Goal: Task Accomplishment & Management: Use online tool/utility

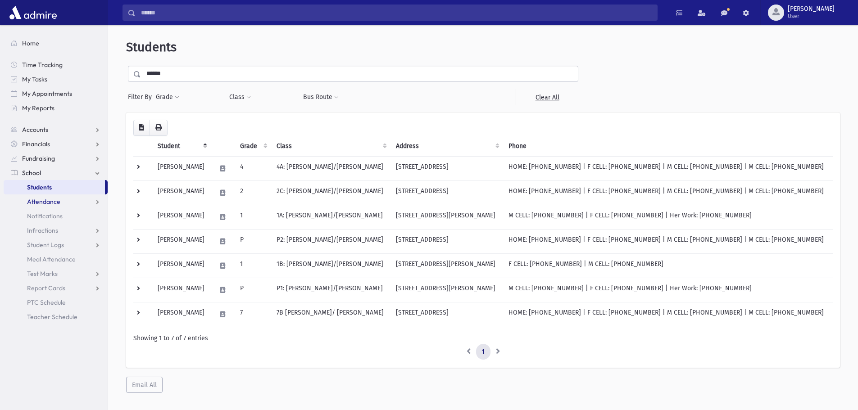
click at [44, 207] on link "Attendance" at bounding box center [56, 202] width 104 height 14
click at [44, 218] on span "Entry" at bounding box center [41, 216] width 15 height 8
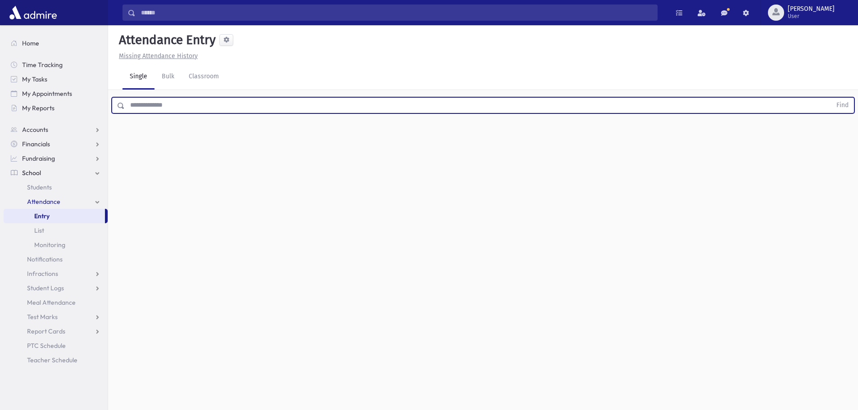
click at [178, 107] on input "text" at bounding box center [478, 105] width 707 height 16
click at [831, 98] on button "Find" at bounding box center [842, 105] width 23 height 15
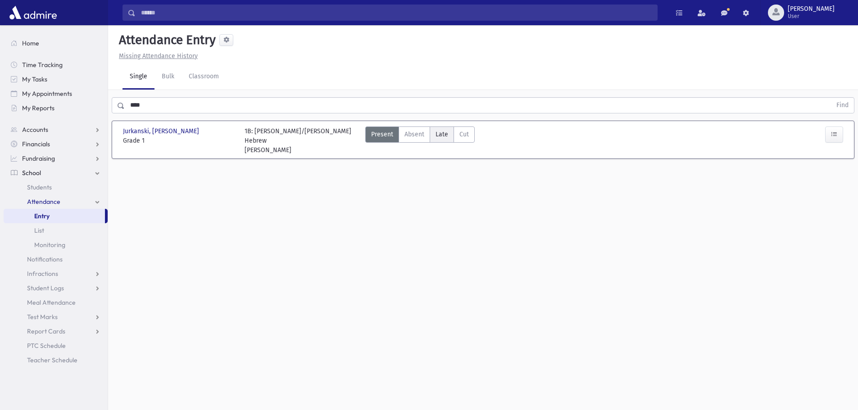
click at [436, 138] on span "Late" at bounding box center [442, 134] width 13 height 9
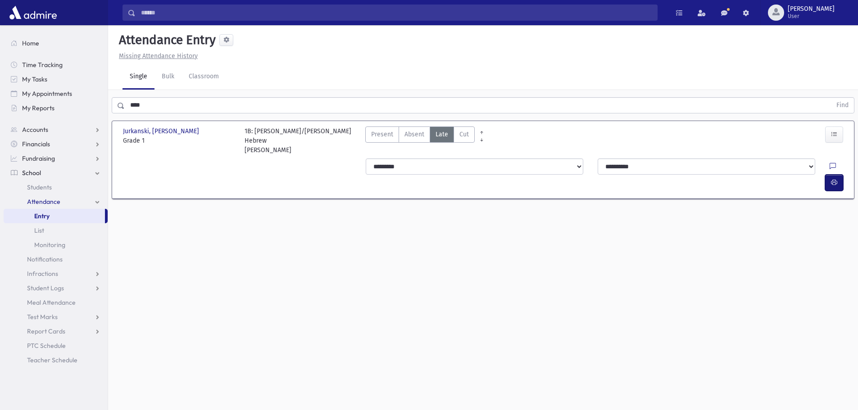
click at [839, 175] on button "button" at bounding box center [834, 183] width 18 height 16
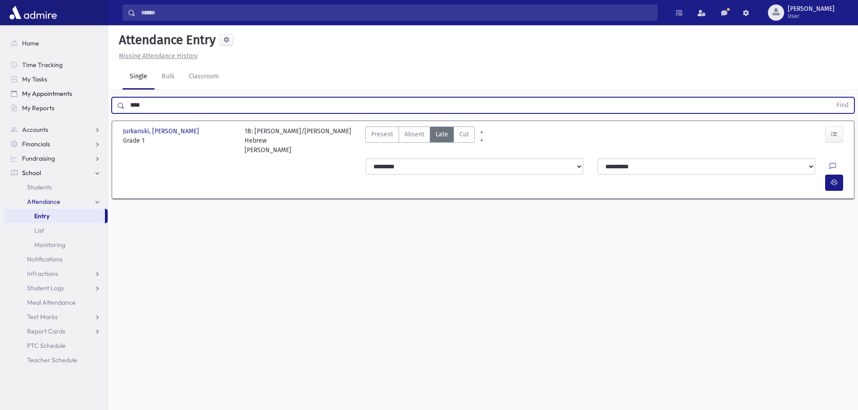
drag, startPoint x: 150, startPoint y: 101, endPoint x: 69, endPoint y: 100, distance: 81.5
click at [69, 100] on div "Search Results All Accounts" at bounding box center [429, 215] width 858 height 431
click at [831, 98] on button "Find" at bounding box center [842, 105] width 23 height 15
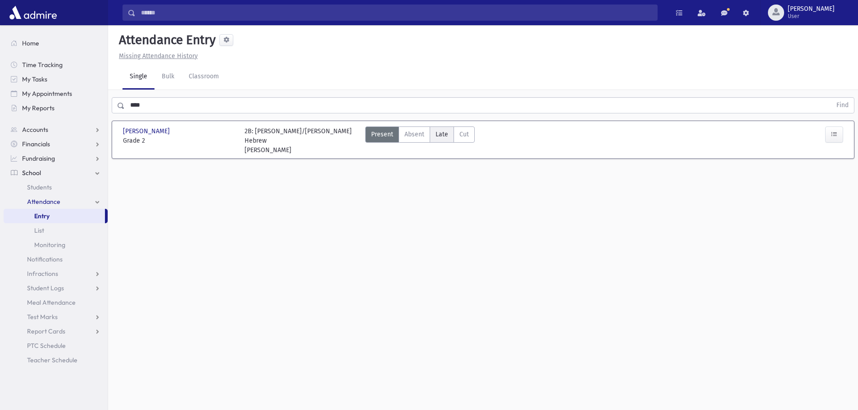
click at [440, 134] on span "Late" at bounding box center [442, 134] width 13 height 9
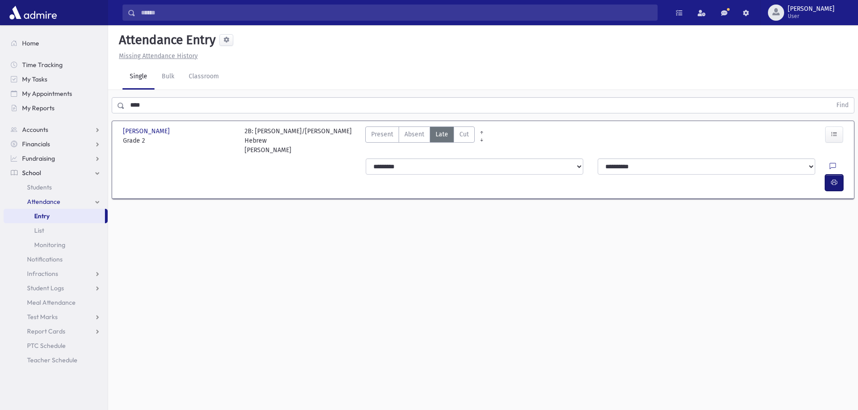
click at [830, 175] on button "button" at bounding box center [834, 183] width 18 height 16
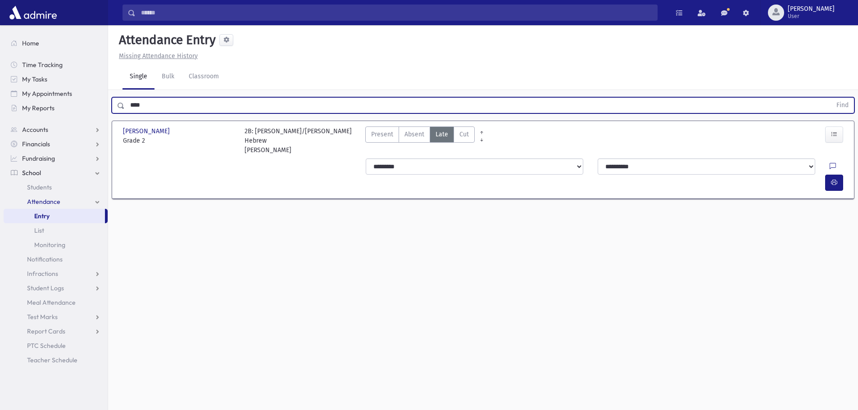
drag, startPoint x: 145, startPoint y: 105, endPoint x: 134, endPoint y: 101, distance: 11.7
click at [134, 101] on input "****" at bounding box center [478, 105] width 707 height 16
type input "*"
click at [831, 98] on button "Find" at bounding box center [842, 105] width 23 height 15
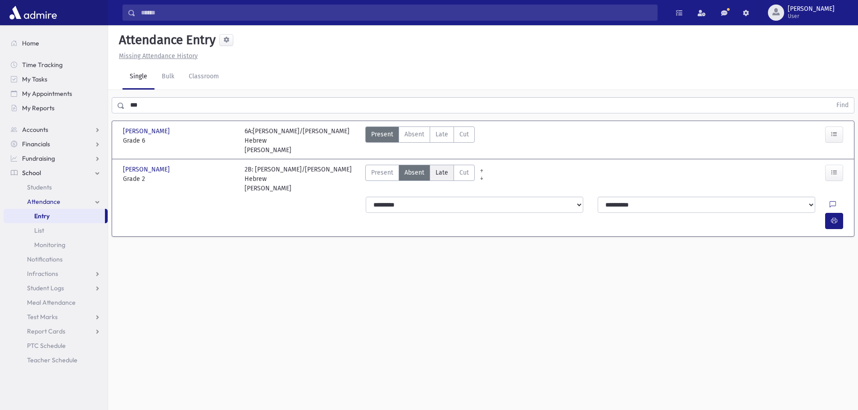
click at [449, 174] on label "Late Late" at bounding box center [442, 173] width 24 height 16
click at [836, 217] on icon "button" at bounding box center [834, 221] width 6 height 8
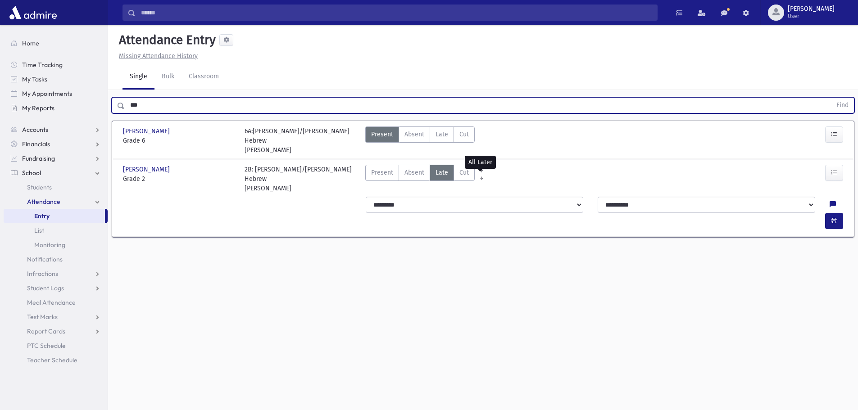
drag, startPoint x: 159, startPoint y: 105, endPoint x: 100, endPoint y: 110, distance: 59.2
click at [102, 110] on div "Search Results All Accounts" at bounding box center [429, 215] width 858 height 431
click at [831, 98] on button "Find" at bounding box center [842, 105] width 23 height 15
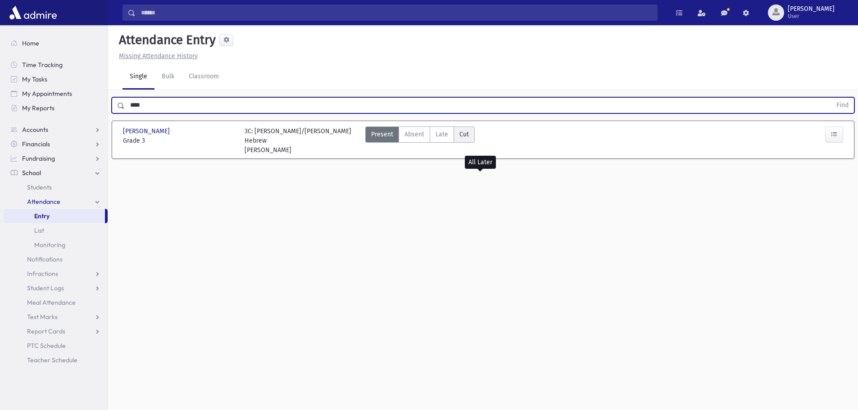
drag, startPoint x: 443, startPoint y: 132, endPoint x: 454, endPoint y: 136, distance: 10.8
click at [443, 132] on span "Late" at bounding box center [442, 134] width 13 height 9
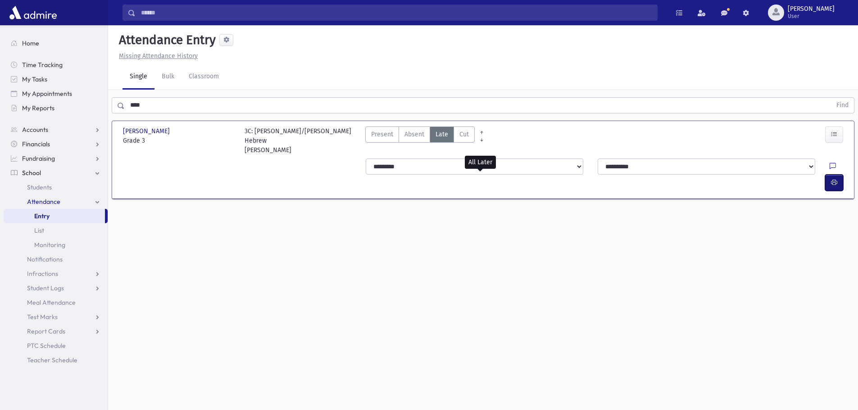
click at [832, 179] on icon "button" at bounding box center [834, 183] width 6 height 8
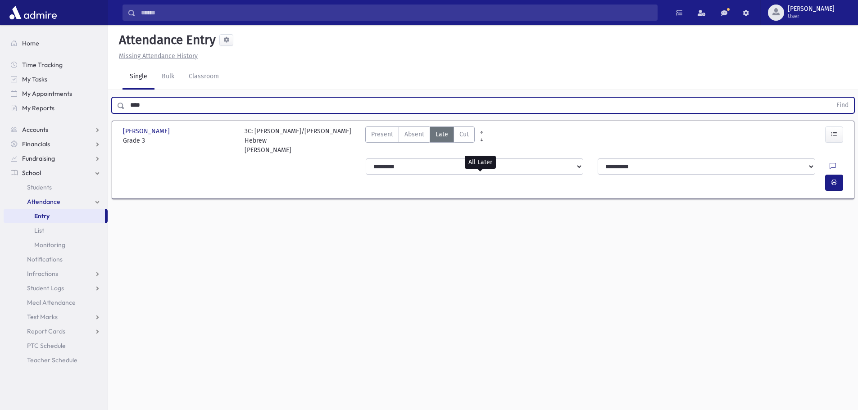
drag, startPoint x: 126, startPoint y: 108, endPoint x: 81, endPoint y: 119, distance: 46.4
click at [82, 118] on div "Search Results All Accounts" at bounding box center [429, 215] width 858 height 431
click at [831, 98] on button "Find" at bounding box center [842, 105] width 23 height 15
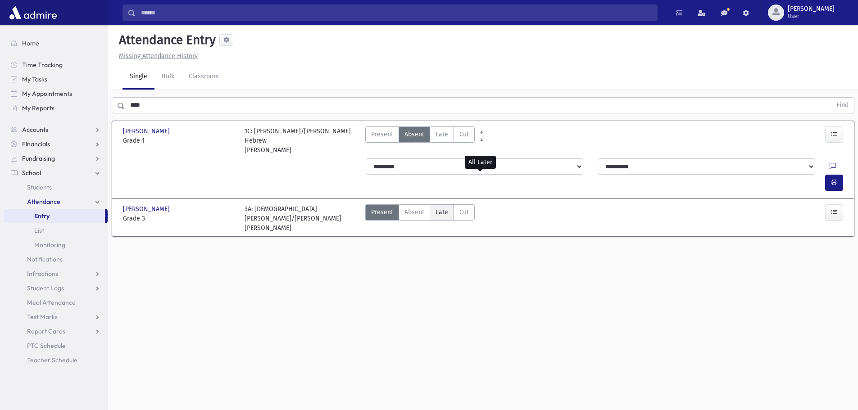
click at [441, 208] on span "Late" at bounding box center [442, 212] width 13 height 9
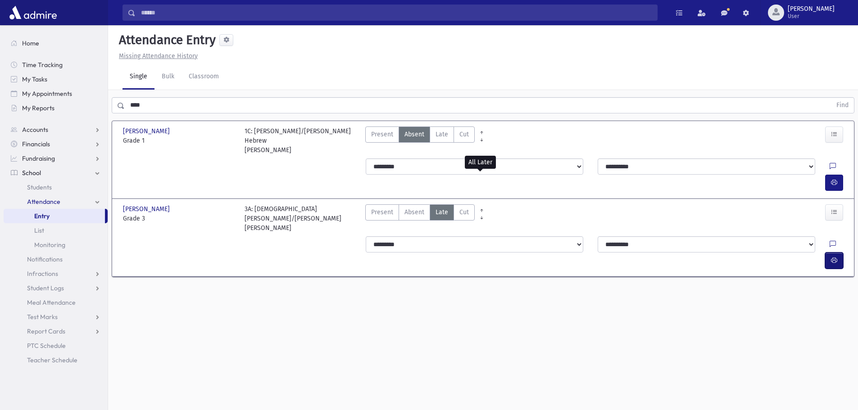
click at [841, 253] on button "button" at bounding box center [834, 261] width 18 height 16
click at [445, 132] on span "Late" at bounding box center [442, 134] width 13 height 9
click at [841, 175] on button "button" at bounding box center [834, 183] width 18 height 16
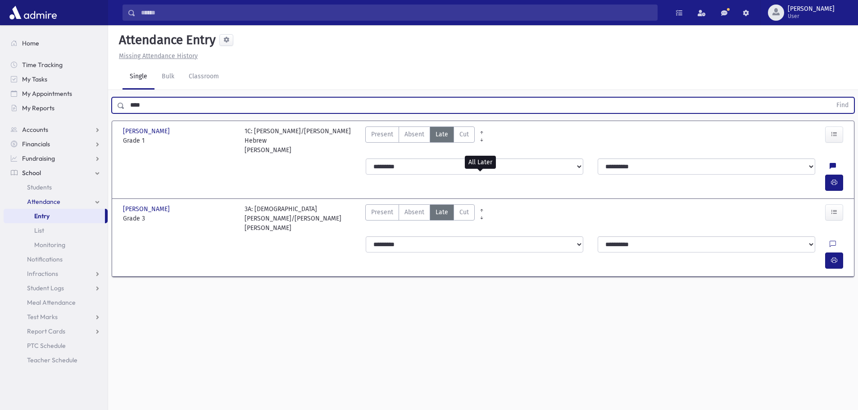
drag, startPoint x: 143, startPoint y: 108, endPoint x: 116, endPoint y: 110, distance: 27.2
click at [117, 110] on div "**** Find" at bounding box center [483, 105] width 743 height 16
click at [831, 98] on button "Find" at bounding box center [842, 105] width 23 height 15
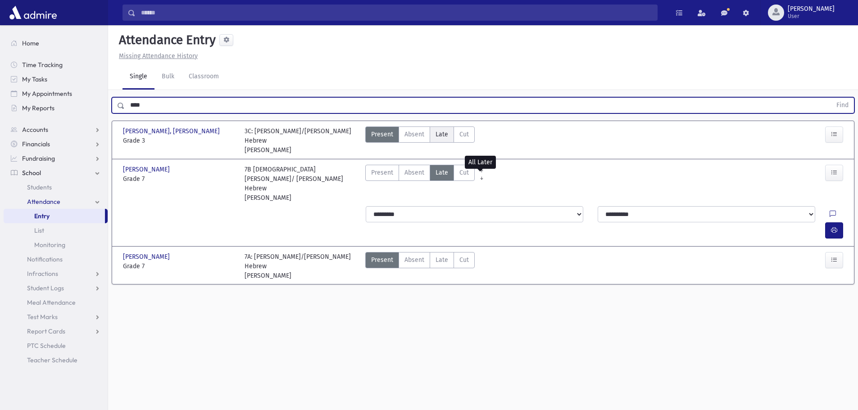
click at [441, 134] on span "Late" at bounding box center [442, 134] width 13 height 9
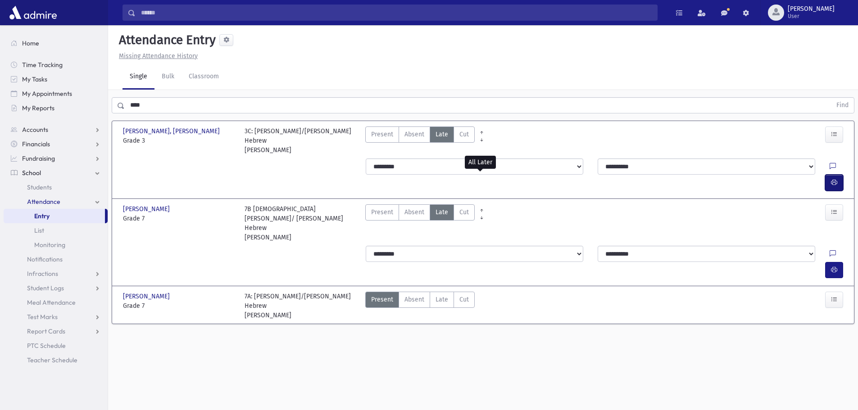
click at [839, 175] on button "button" at bounding box center [834, 183] width 18 height 16
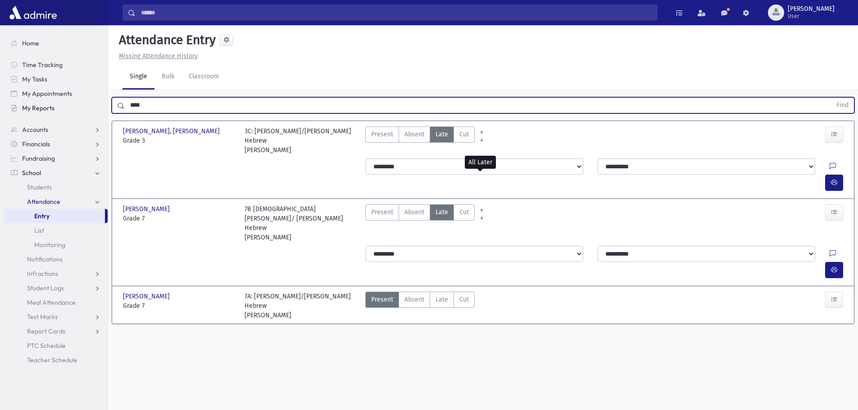
drag, startPoint x: 144, startPoint y: 101, endPoint x: 95, endPoint y: 111, distance: 50.2
click at [95, 111] on div "Search Results All Accounts" at bounding box center [429, 215] width 858 height 431
click at [831, 98] on button "Find" at bounding box center [842, 105] width 23 height 15
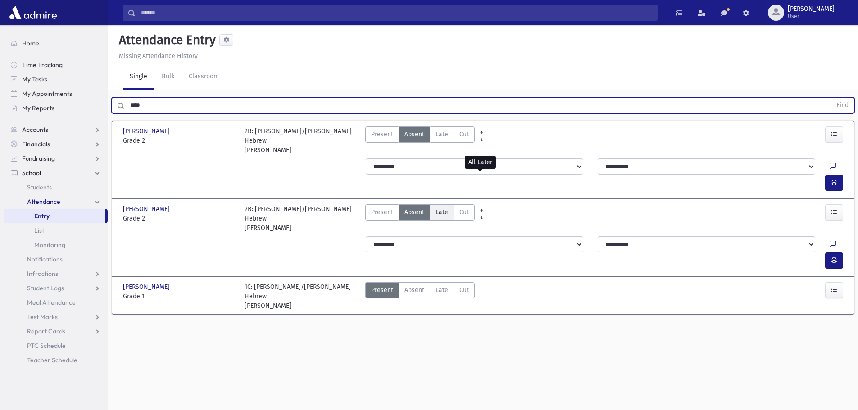
click at [445, 208] on span "Late" at bounding box center [442, 212] width 13 height 9
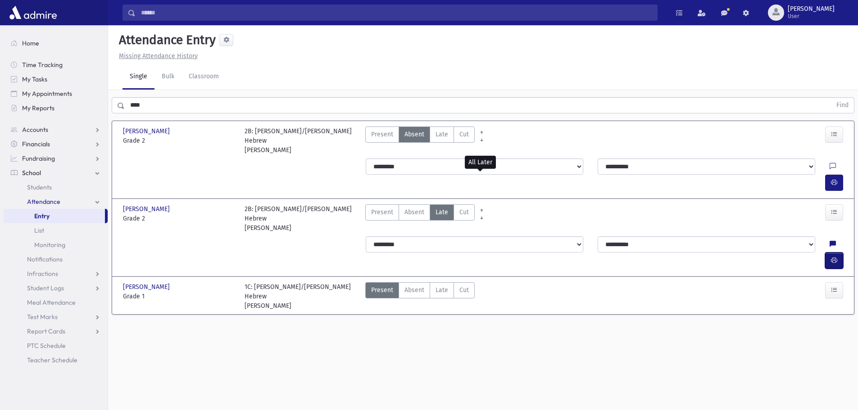
click at [840, 253] on button "button" at bounding box center [834, 261] width 18 height 16
drag, startPoint x: 148, startPoint y: 109, endPoint x: 104, endPoint y: 109, distance: 44.1
click at [110, 108] on div "**** Find" at bounding box center [483, 103] width 750 height 27
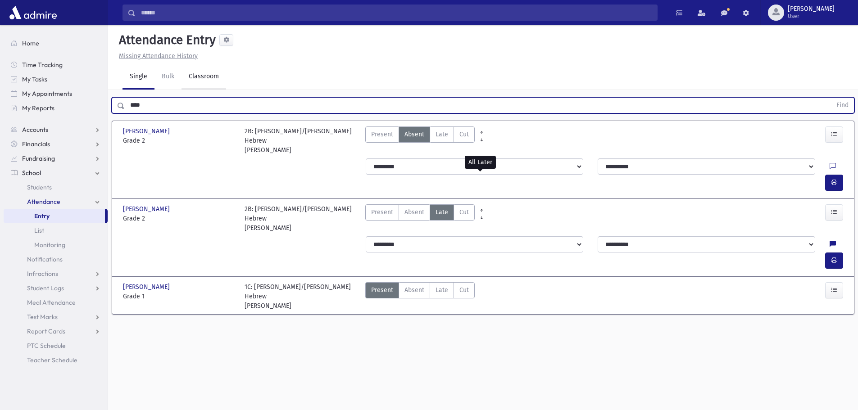
click at [831, 98] on button "Find" at bounding box center [842, 105] width 23 height 15
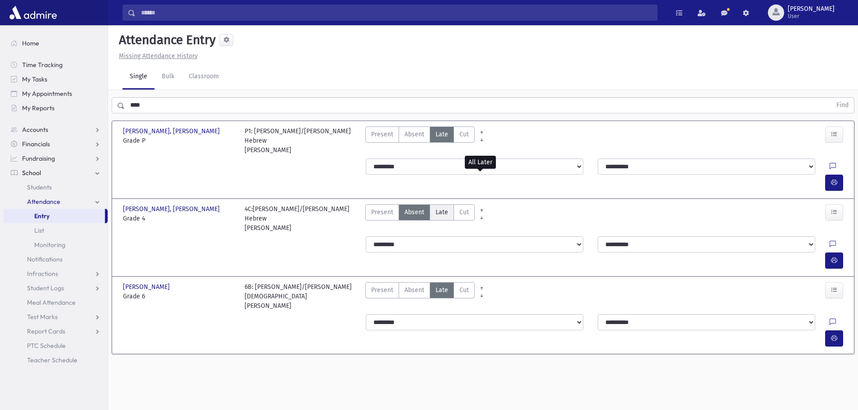
click at [439, 208] on span "Late" at bounding box center [442, 212] width 13 height 9
click at [828, 253] on button "button" at bounding box center [834, 261] width 18 height 16
drag, startPoint x: 153, startPoint y: 95, endPoint x: 99, endPoint y: 109, distance: 55.3
click at [99, 109] on div "Search Results All Accounts" at bounding box center [429, 215] width 858 height 431
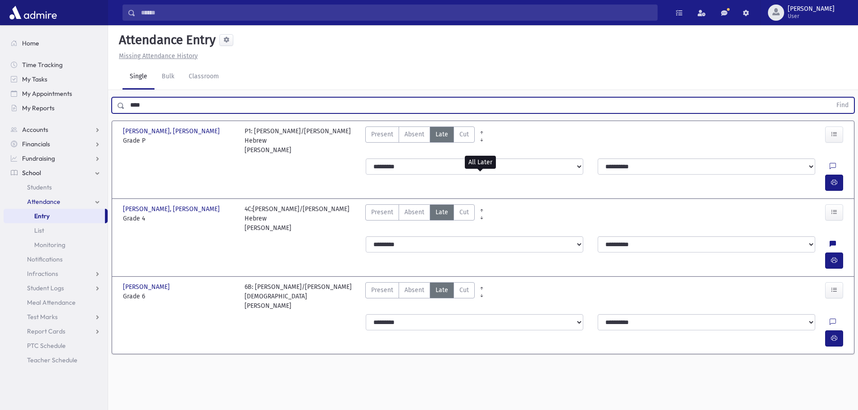
drag, startPoint x: 146, startPoint y: 104, endPoint x: 114, endPoint y: 111, distance: 33.8
click at [114, 111] on div "**** Find" at bounding box center [483, 105] width 743 height 16
click at [831, 98] on button "Find" at bounding box center [842, 105] width 23 height 15
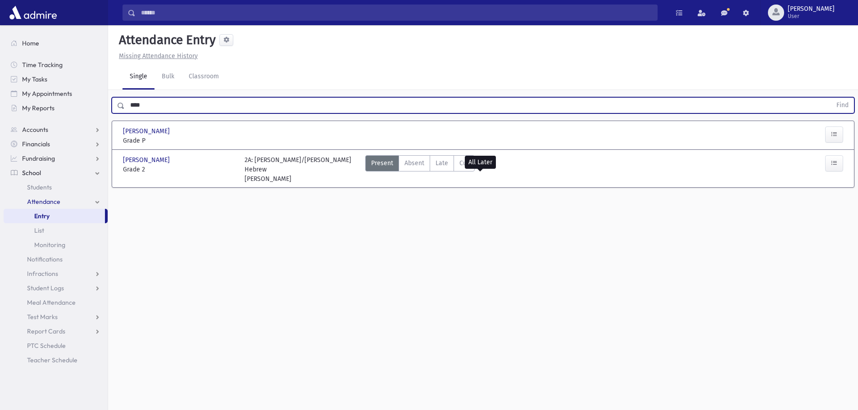
drag, startPoint x: 437, startPoint y: 164, endPoint x: 470, endPoint y: 169, distance: 33.4
click at [438, 163] on span "Late" at bounding box center [442, 163] width 13 height 9
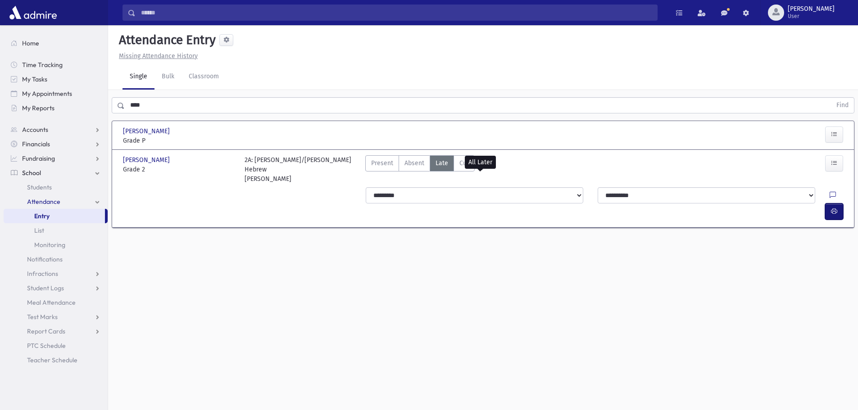
click at [833, 208] on icon "button" at bounding box center [834, 212] width 6 height 8
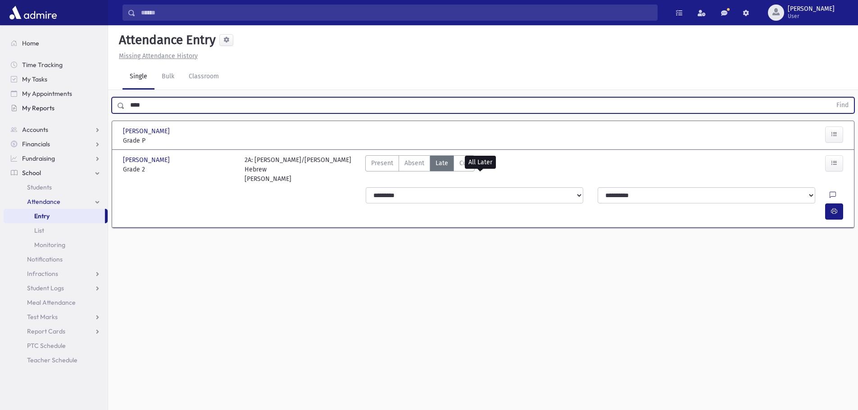
drag, startPoint x: 114, startPoint y: 111, endPoint x: 147, endPoint y: 169, distance: 66.4
click at [107, 115] on div "Search Results All Accounts" at bounding box center [429, 215] width 858 height 431
click at [831, 98] on button "Find" at bounding box center [842, 105] width 23 height 15
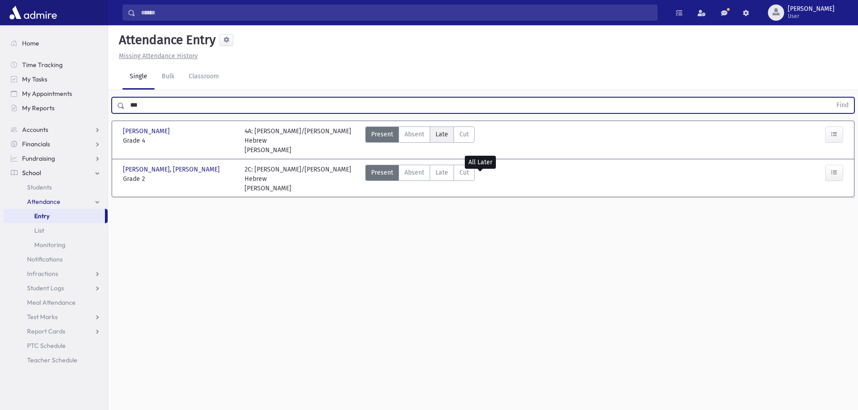
click at [442, 134] on span "Late" at bounding box center [442, 134] width 13 height 9
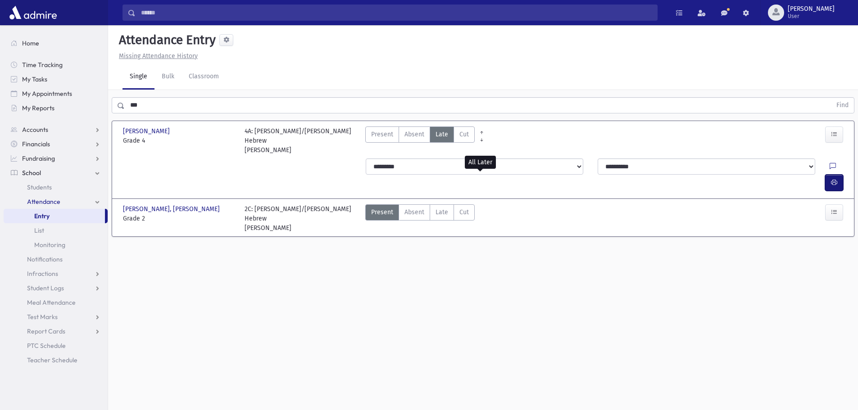
click at [832, 179] on icon "button" at bounding box center [834, 183] width 6 height 8
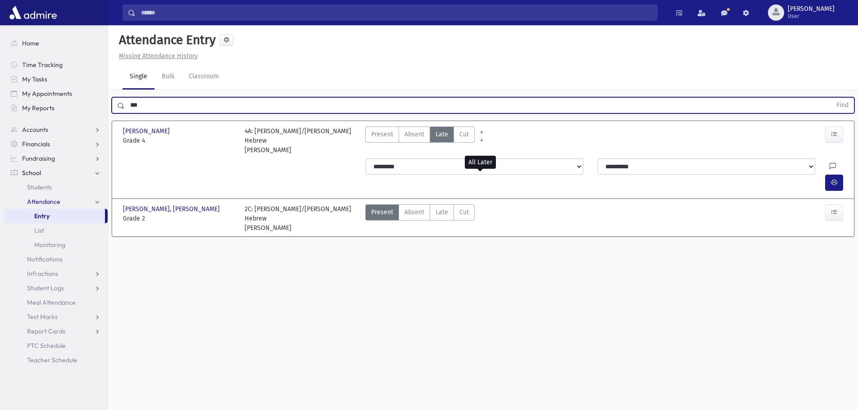
drag, startPoint x: 158, startPoint y: 109, endPoint x: 117, endPoint y: 109, distance: 41.4
click at [117, 109] on div "*** Find" at bounding box center [483, 105] width 743 height 16
click at [831, 98] on button "Find" at bounding box center [842, 105] width 23 height 15
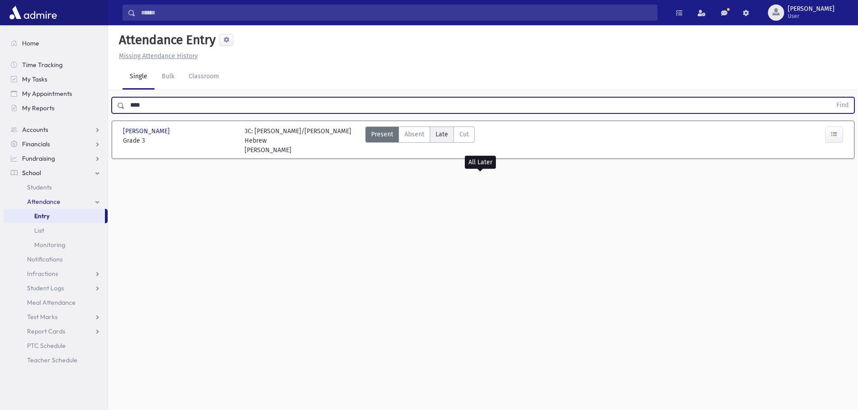
click at [436, 133] on span "Late" at bounding box center [442, 134] width 13 height 9
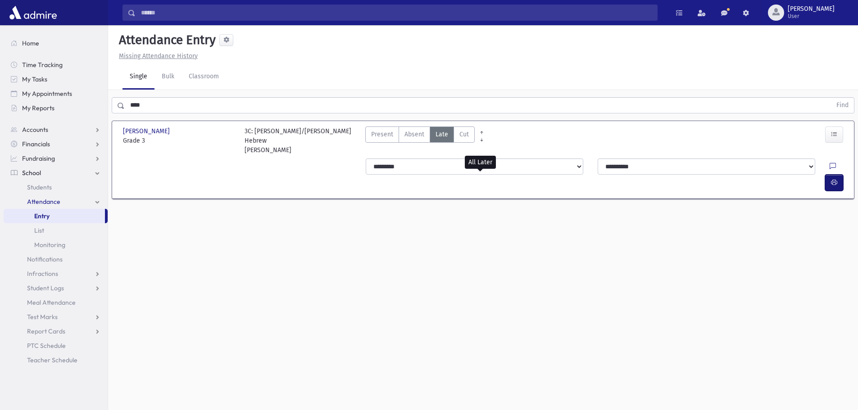
drag, startPoint x: 829, startPoint y: 164, endPoint x: 823, endPoint y: 164, distance: 5.9
click at [830, 175] on button "button" at bounding box center [834, 183] width 18 height 16
drag, startPoint x: 124, startPoint y: 99, endPoint x: 68, endPoint y: 108, distance: 56.6
click at [77, 101] on div "Search Results All Accounts" at bounding box center [429, 215] width 858 height 431
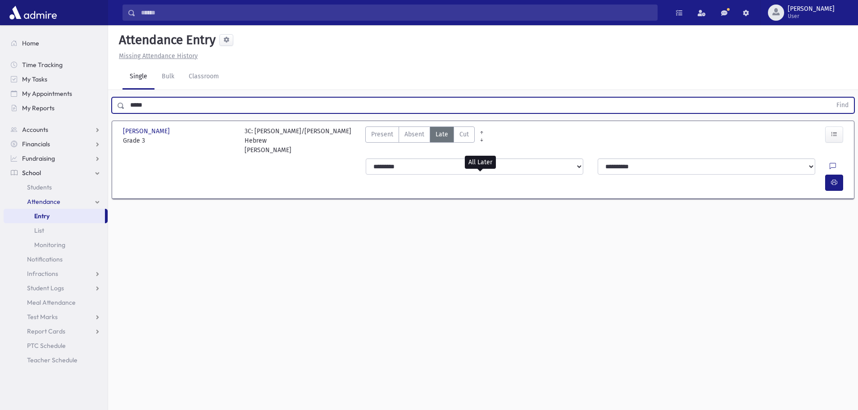
type input "*****"
click at [831, 98] on button "Find" at bounding box center [842, 105] width 23 height 15
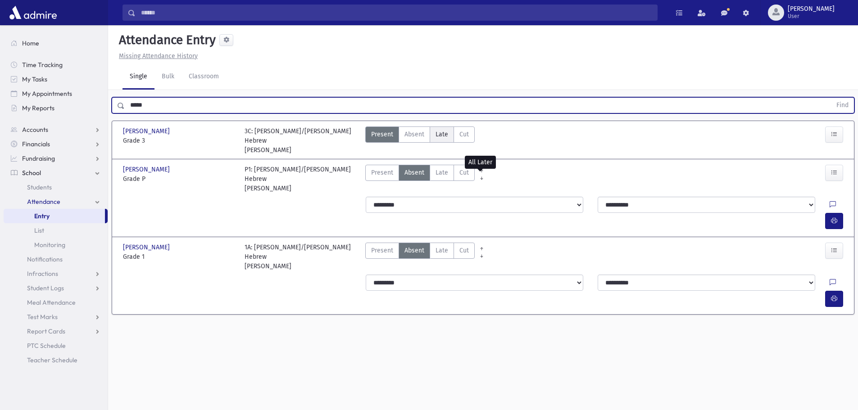
click at [447, 134] on span "Late" at bounding box center [442, 134] width 13 height 9
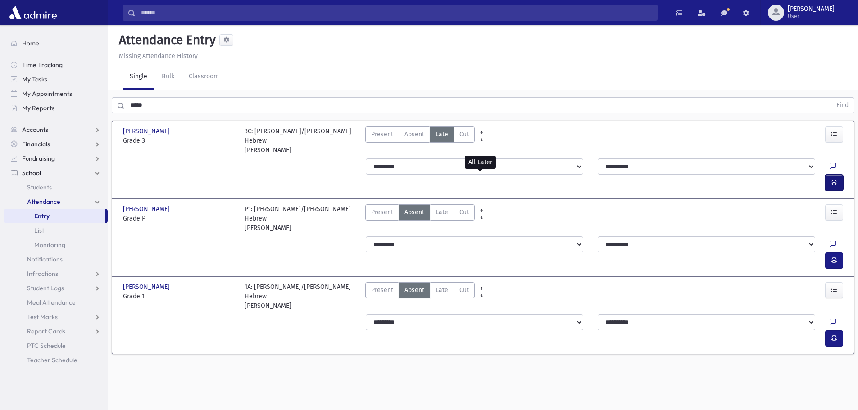
click at [834, 179] on icon "button" at bounding box center [834, 183] width 6 height 8
click at [446, 286] on span "Late" at bounding box center [442, 290] width 13 height 9
click at [836, 335] on icon "button" at bounding box center [834, 339] width 6 height 8
